Goal: Transaction & Acquisition: Book appointment/travel/reservation

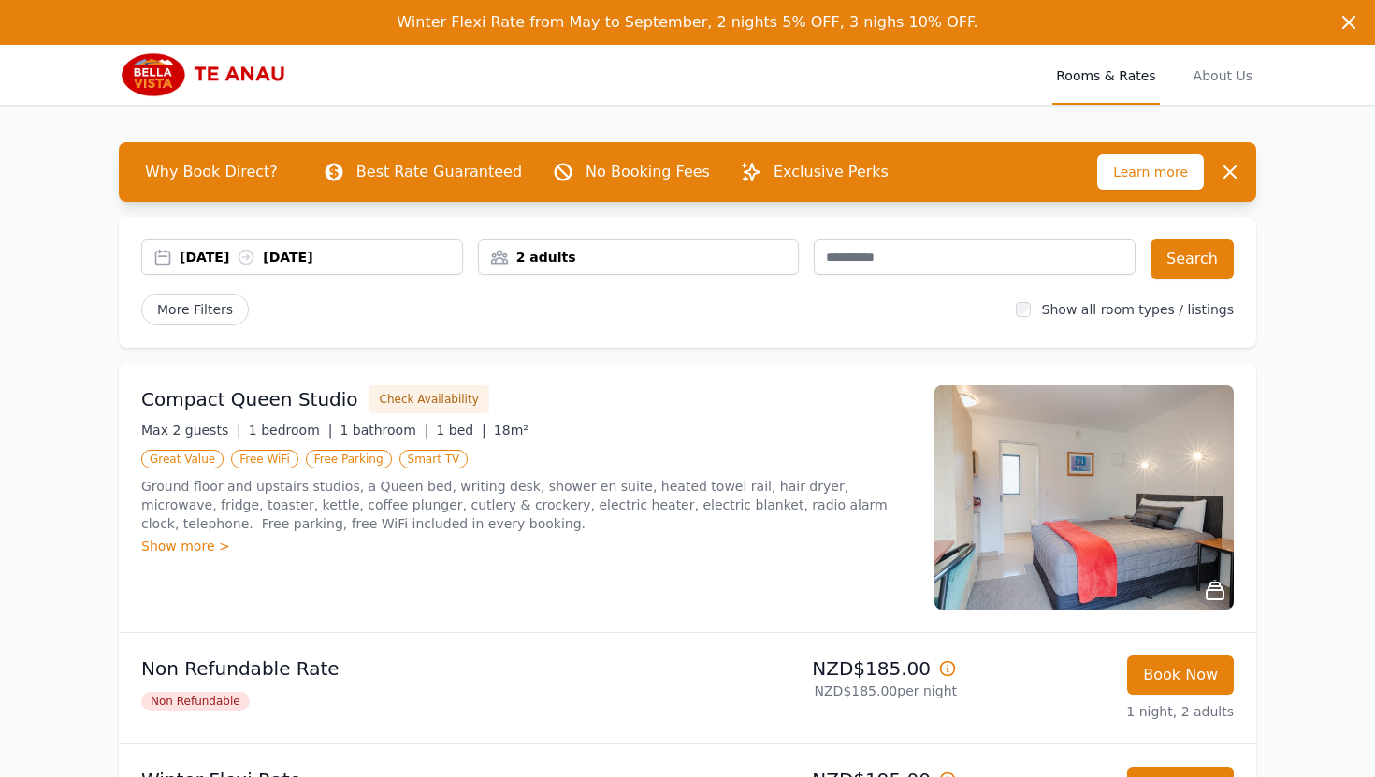
click at [224, 252] on div "[DATE] [DATE]" at bounding box center [321, 257] width 282 height 19
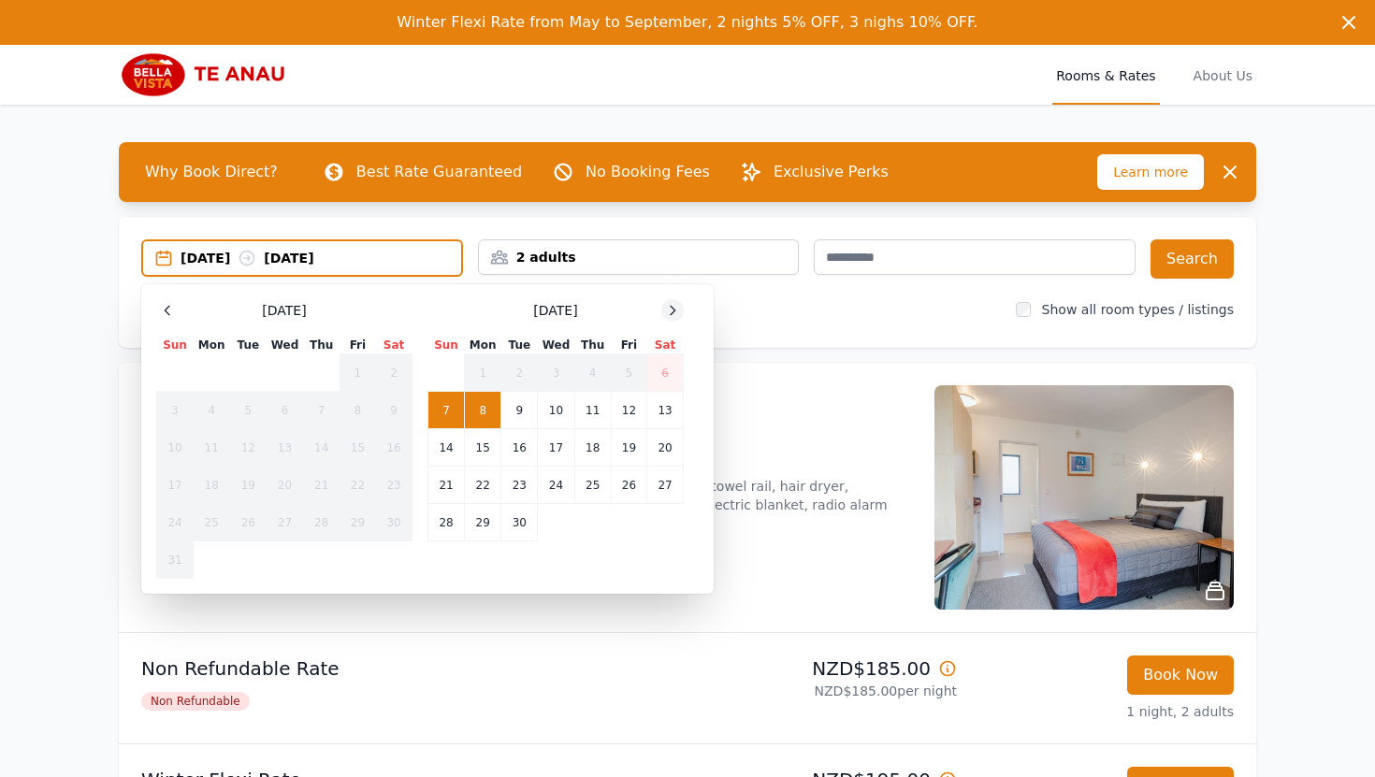
click at [662, 307] on div at bounding box center [672, 310] width 22 height 22
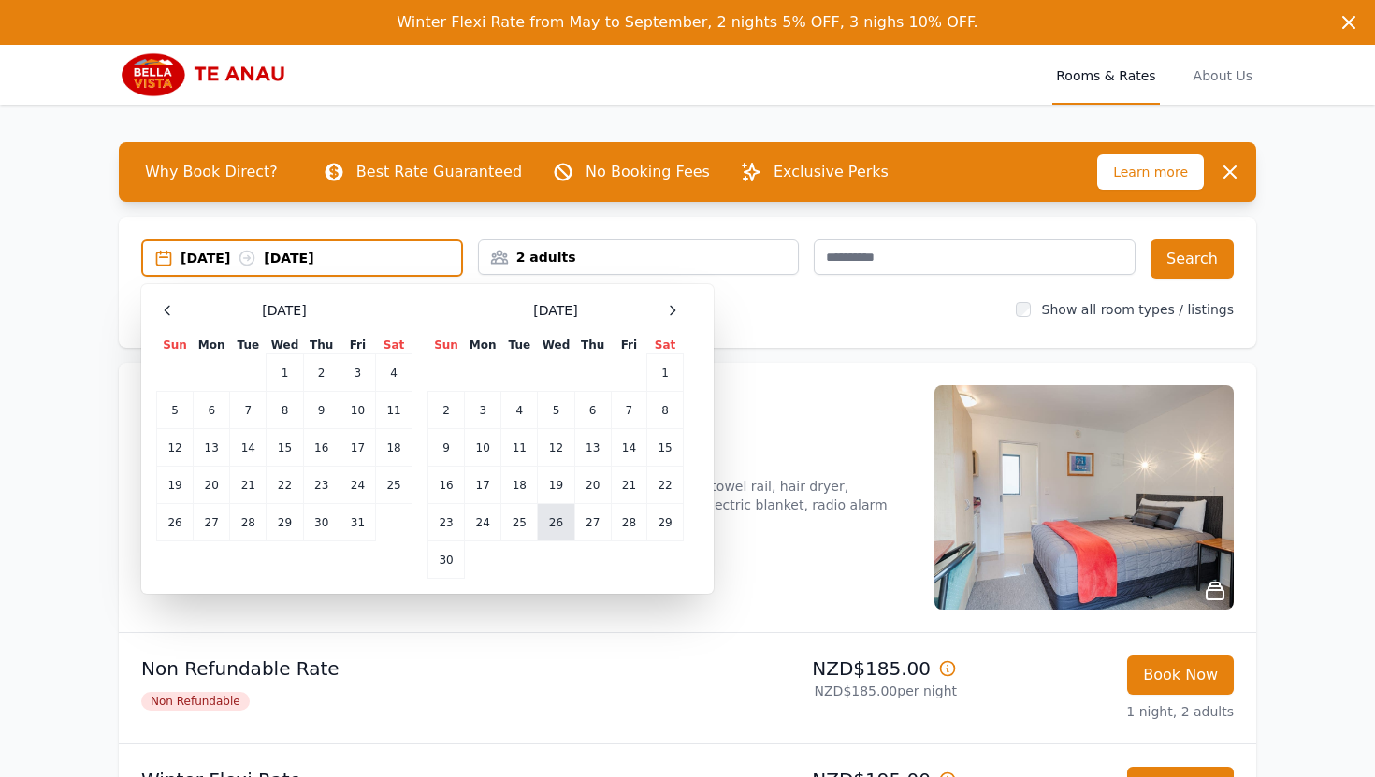
click at [554, 525] on td "26" at bounding box center [556, 522] width 36 height 37
click at [636, 524] on td "28" at bounding box center [629, 522] width 36 height 37
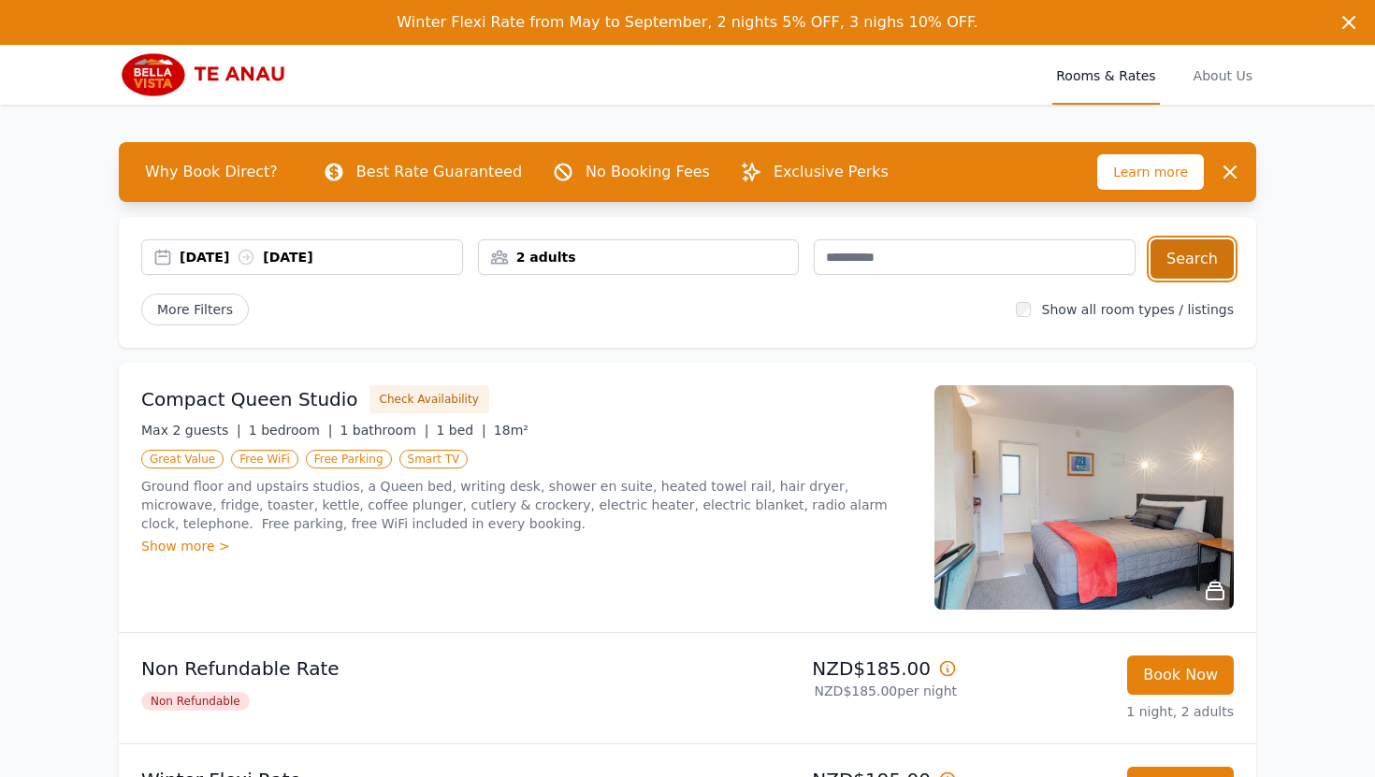
click at [1188, 273] on button "Search" at bounding box center [1191, 258] width 83 height 39
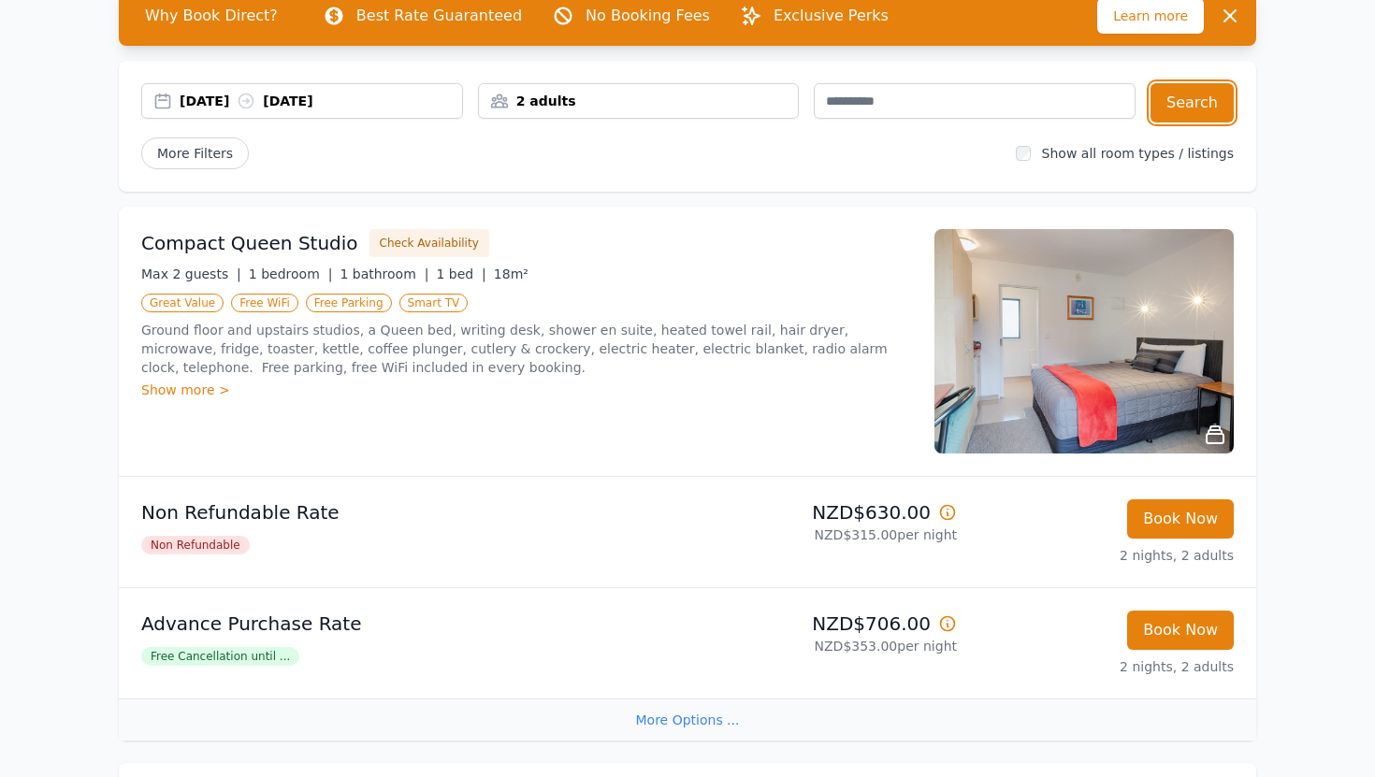
scroll to position [154, 0]
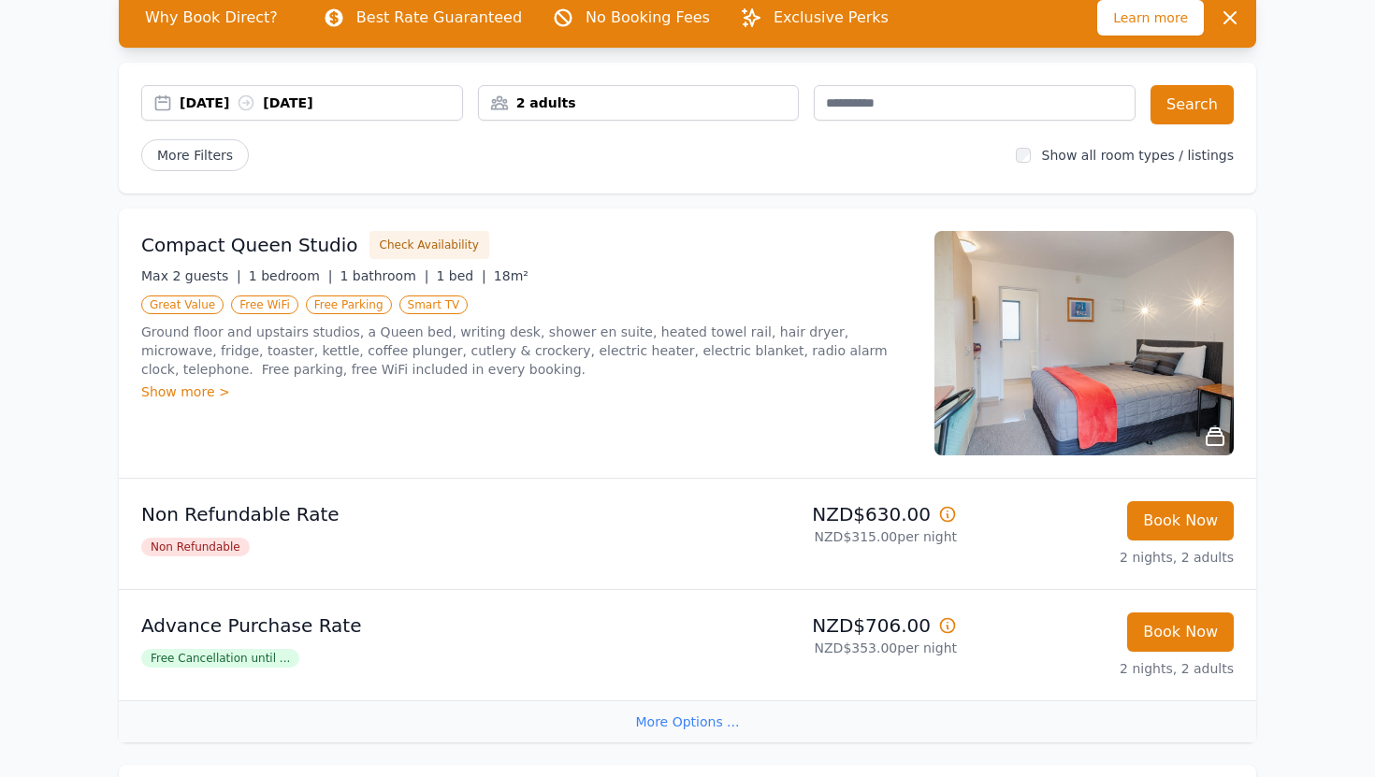
click at [178, 663] on span "Free Cancellation until ..." at bounding box center [220, 658] width 158 height 19
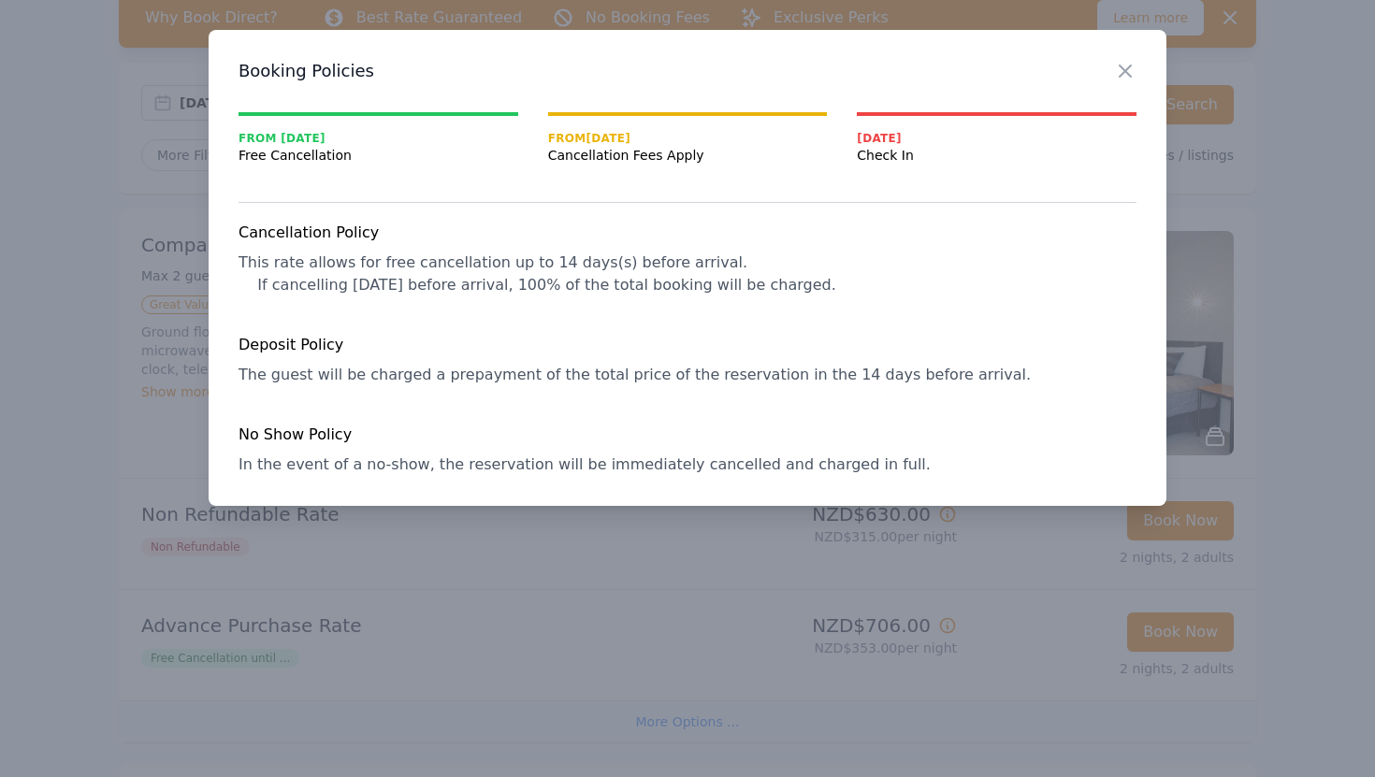
click at [580, 604] on div at bounding box center [687, 388] width 1375 height 777
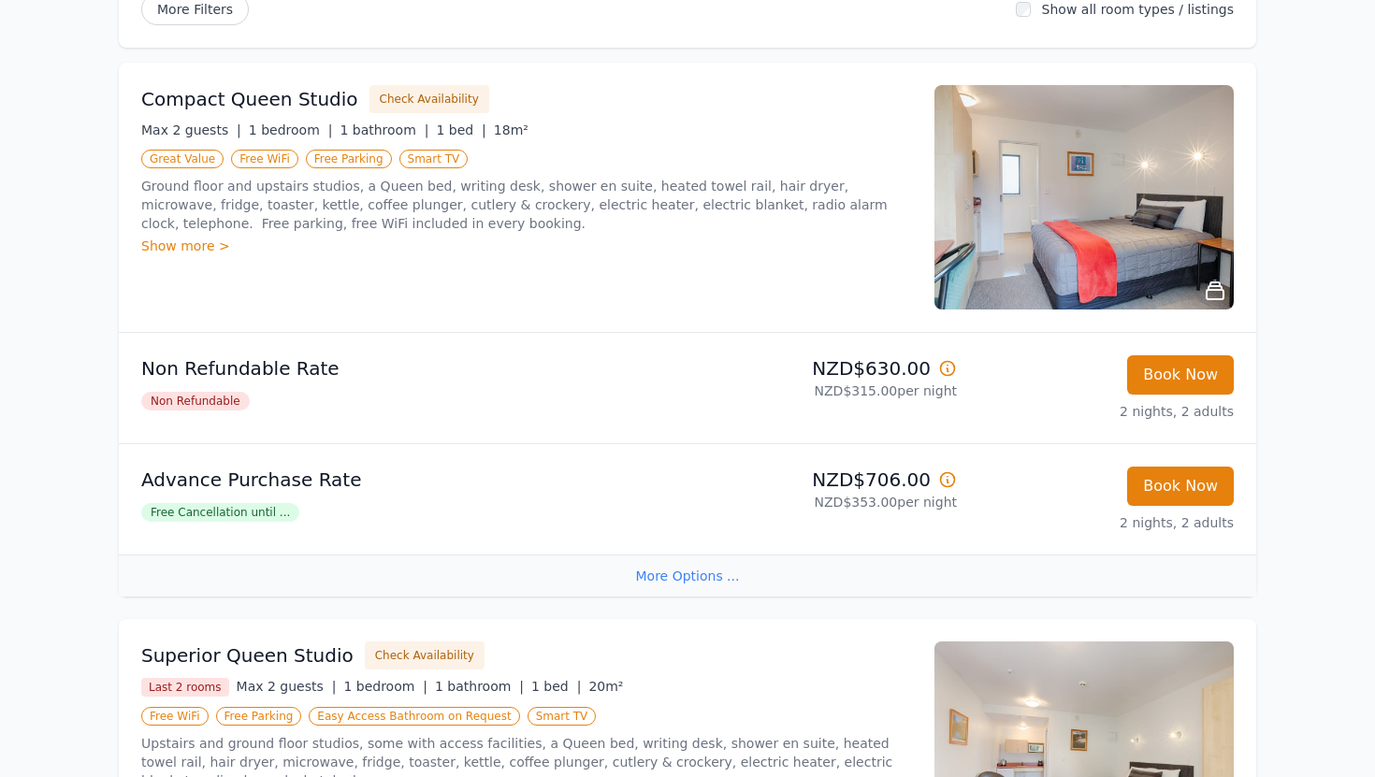
scroll to position [478, 0]
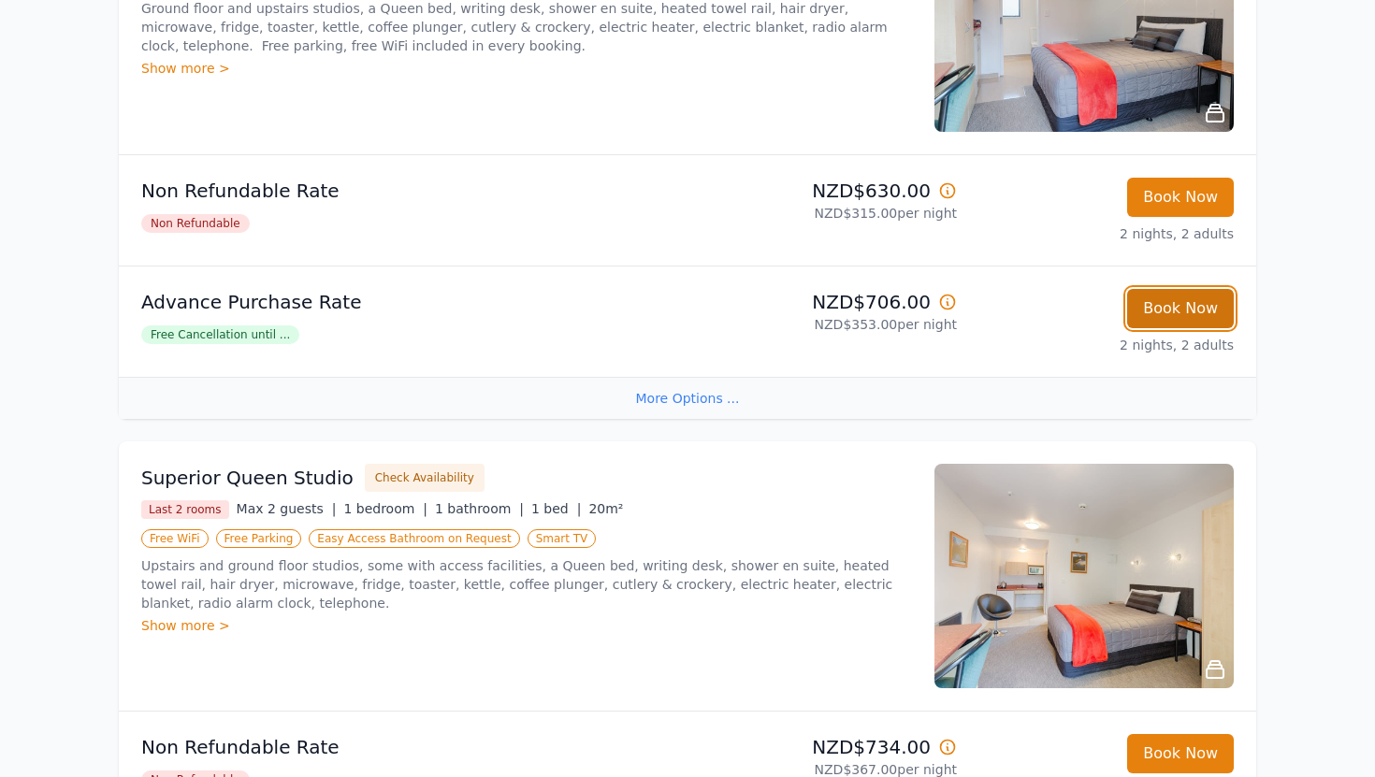
click at [1149, 311] on button "Book Now" at bounding box center [1180, 308] width 107 height 39
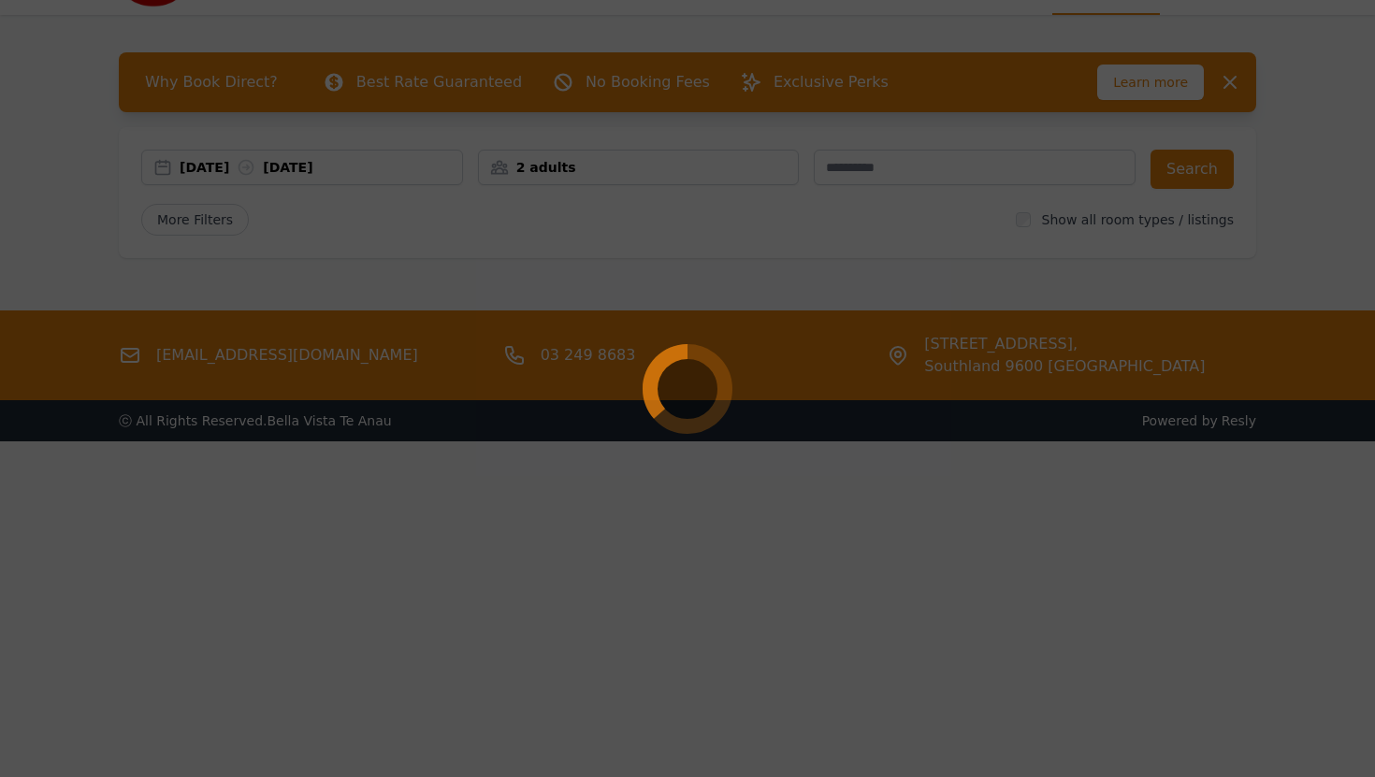
scroll to position [90, 0]
select select "**"
